Goal: Task Accomplishment & Management: Manage account settings

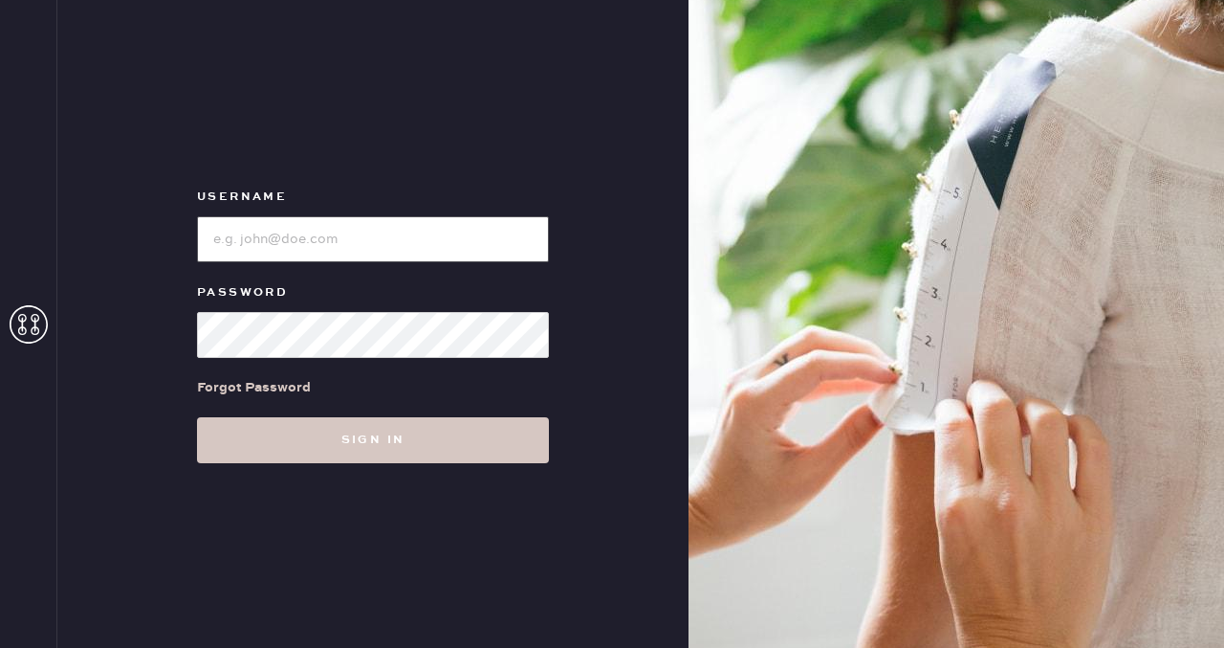
click at [269, 220] on input "loginName" at bounding box center [373, 239] width 352 height 46
click at [346, 294] on label "Password" at bounding box center [373, 292] width 352 height 23
click at [330, 239] on input "loginName" at bounding box center [373, 239] width 352 height 46
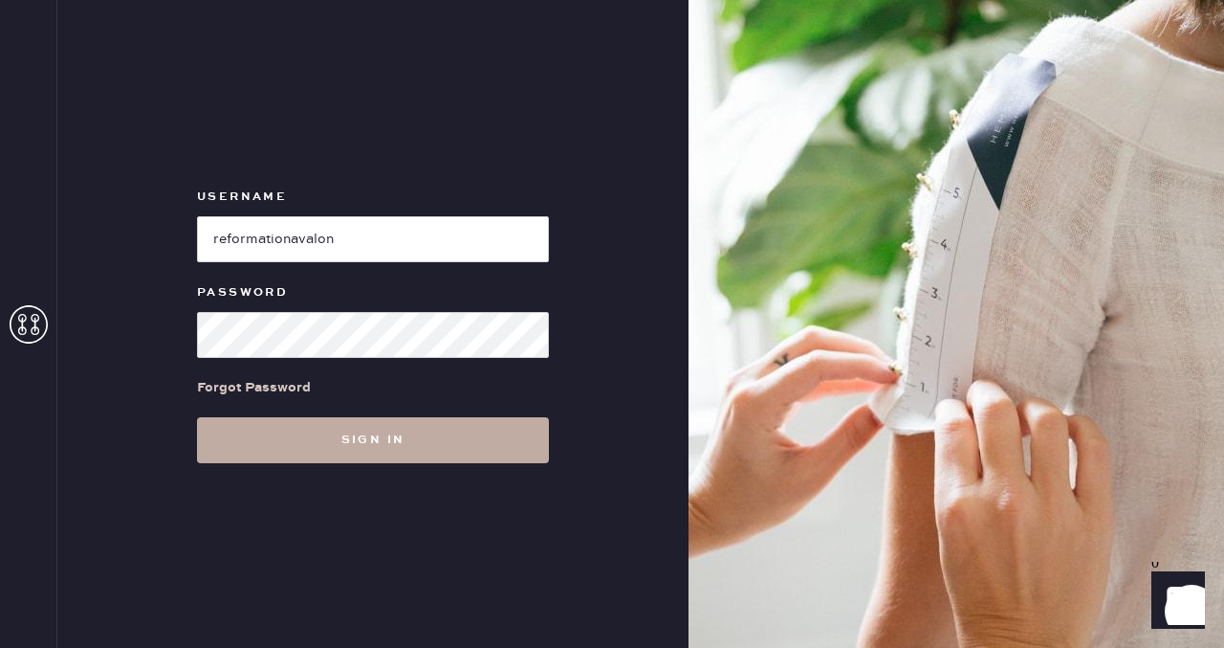
click at [353, 442] on button "Sign in" at bounding box center [373, 440] width 352 height 46
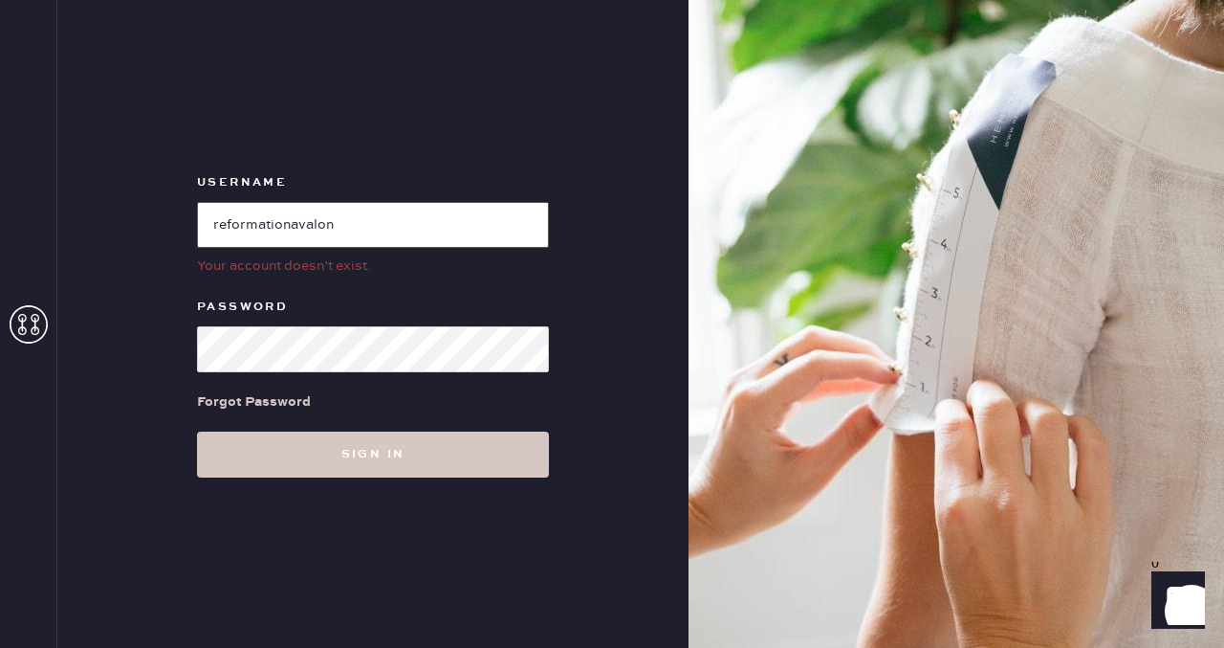
click at [346, 236] on input "loginName" at bounding box center [373, 225] width 352 height 46
drag, startPoint x: 346, startPoint y: 236, endPoint x: 180, endPoint y: 259, distance: 168.0
click at [180, 259] on div "Username Your account doesn’t exist. Password Forgot Password Sign in" at bounding box center [372, 324] width 631 height 648
click at [80, 354] on div "Username Your account doesn’t exist. Password Forgot Password Sign in" at bounding box center [372, 324] width 631 height 648
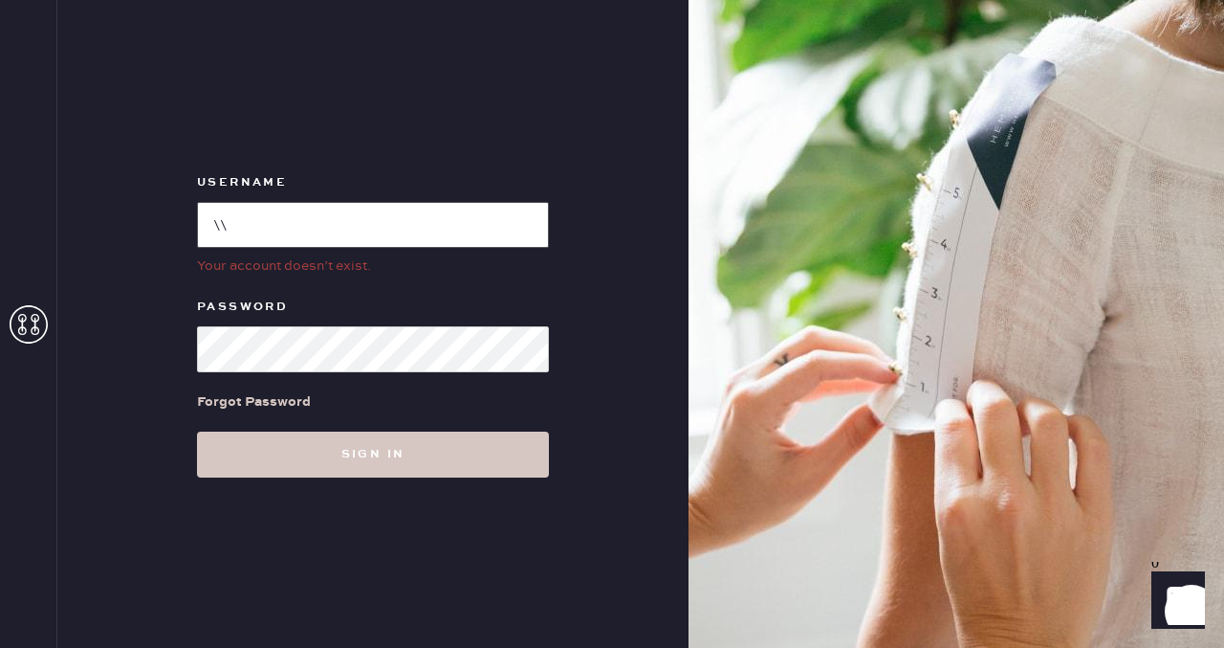
click at [253, 239] on input "loginName" at bounding box center [373, 225] width 352 height 46
type input "\"
